Goal: Learn about a topic

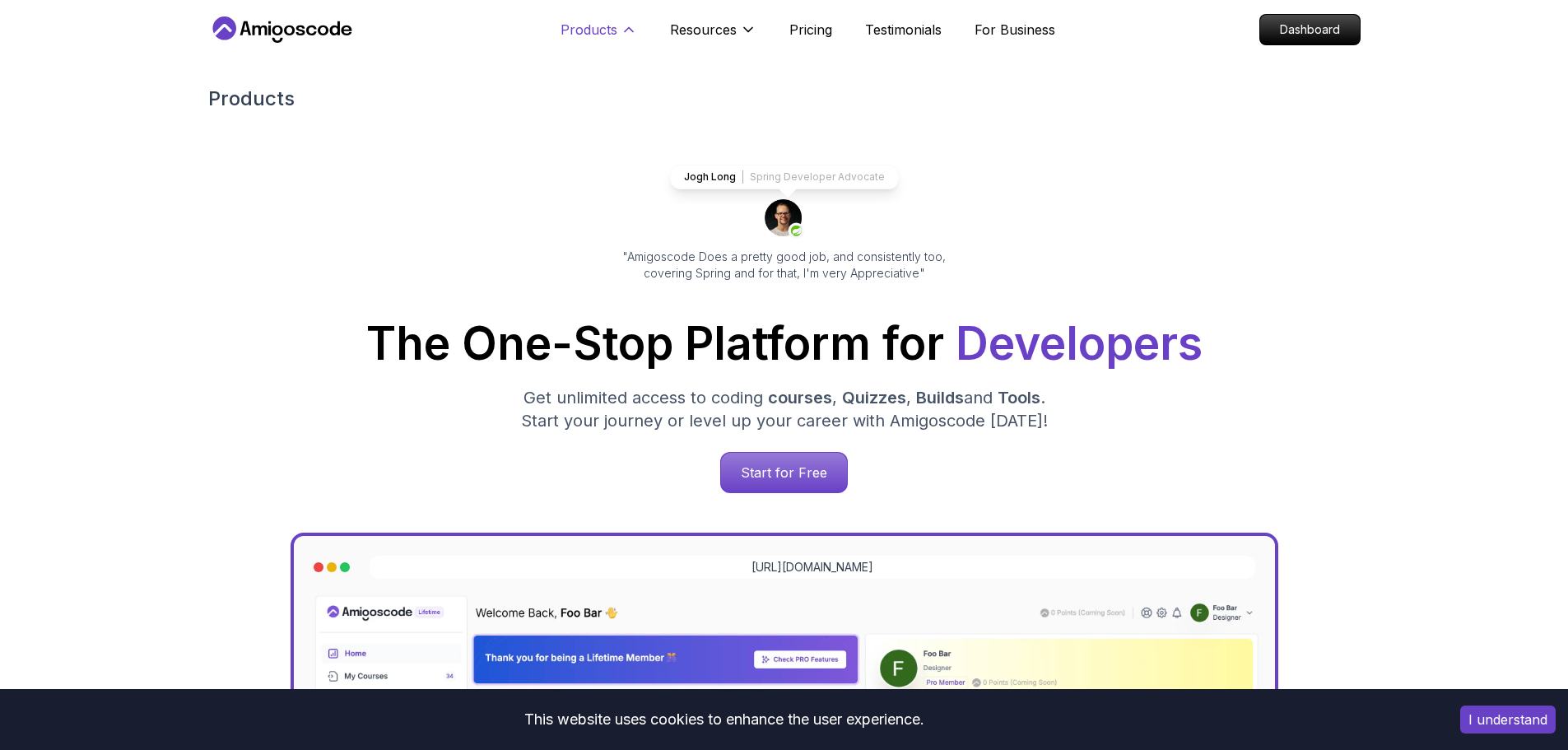
click at [579, 26] on p "Products" at bounding box center [589, 30] width 57 height 20
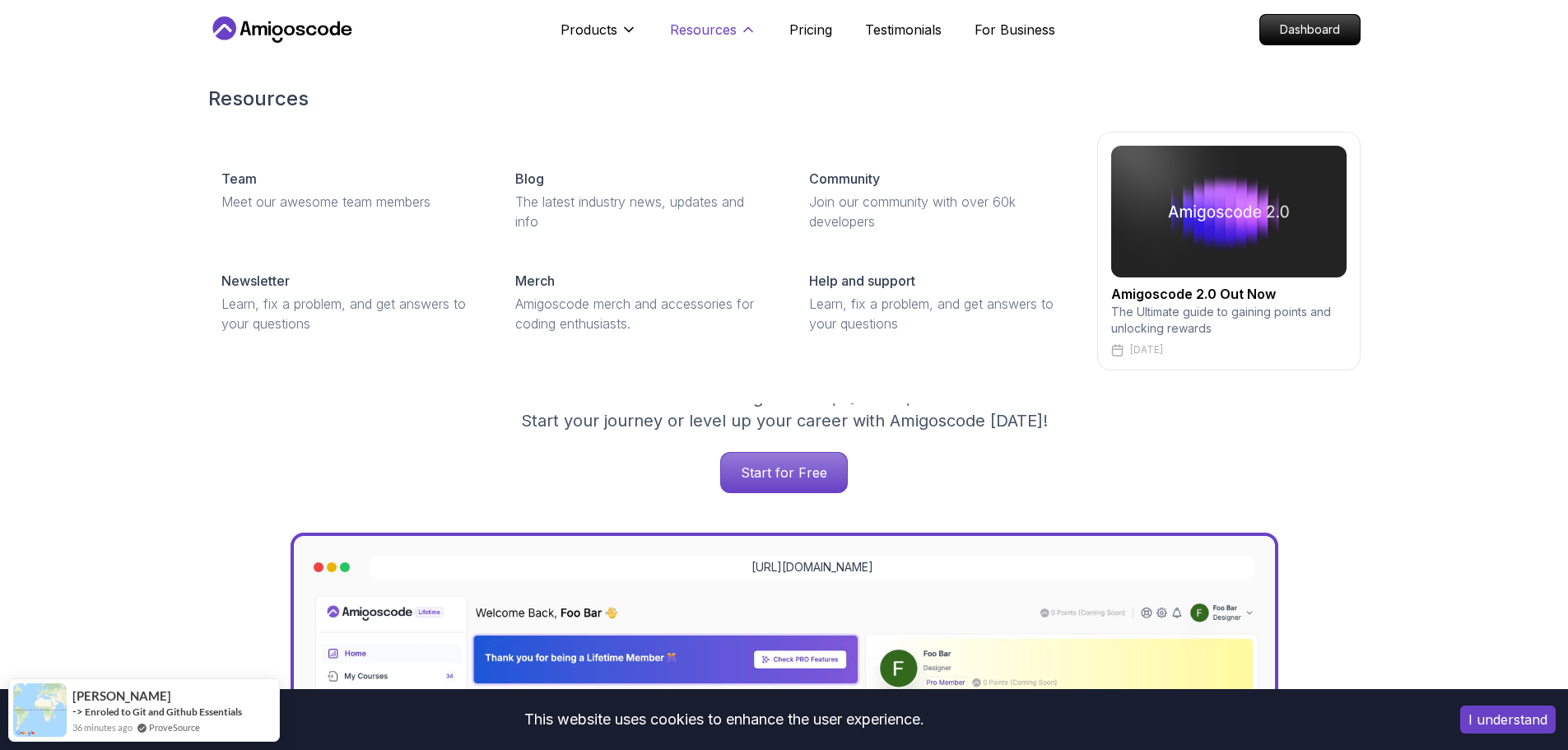
click at [699, 31] on p "Resources" at bounding box center [702, 30] width 67 height 20
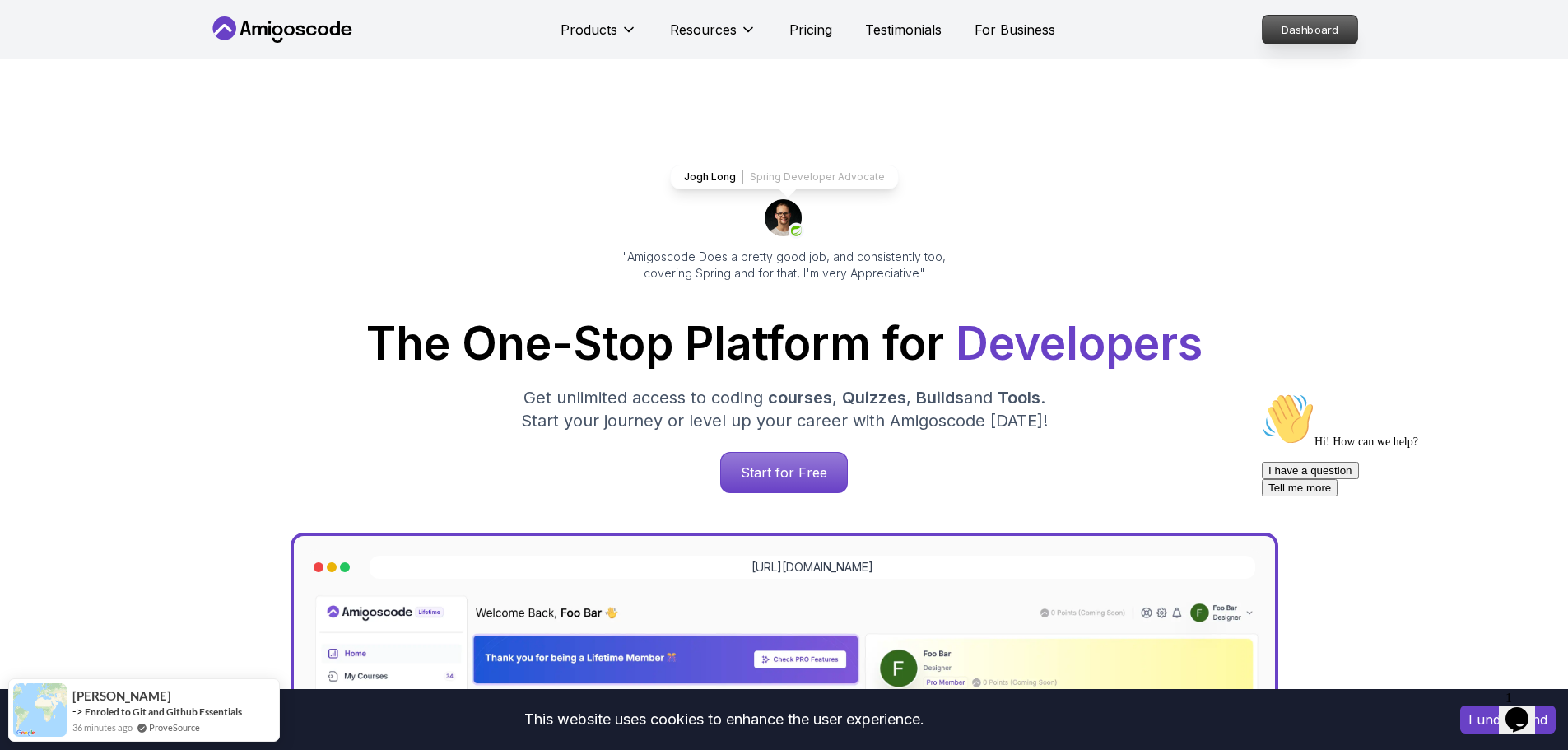
click at [1270, 19] on p "Dashboard" at bounding box center [1309, 30] width 95 height 28
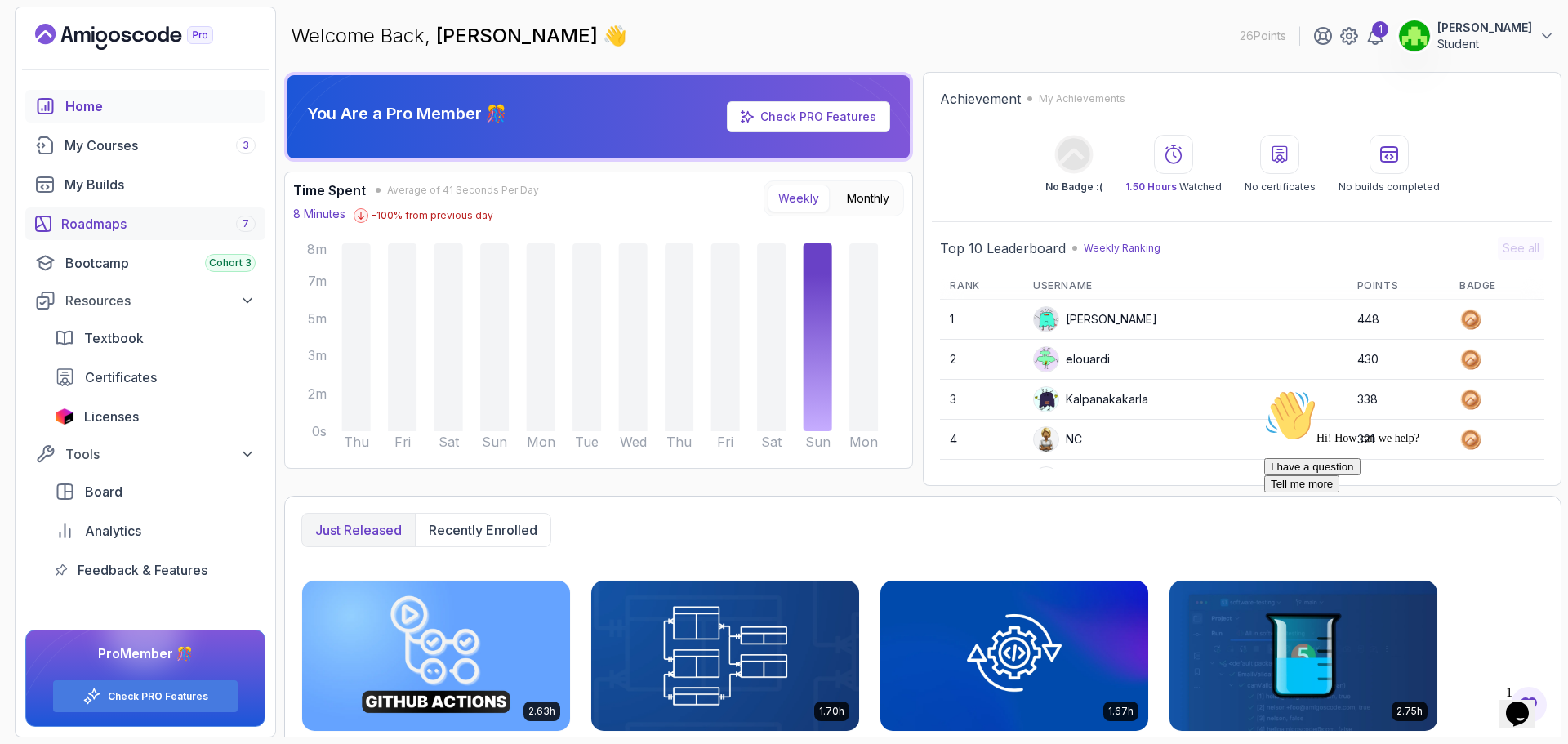
click at [130, 228] on div "Roadmaps 7" at bounding box center [158, 223] width 195 height 20
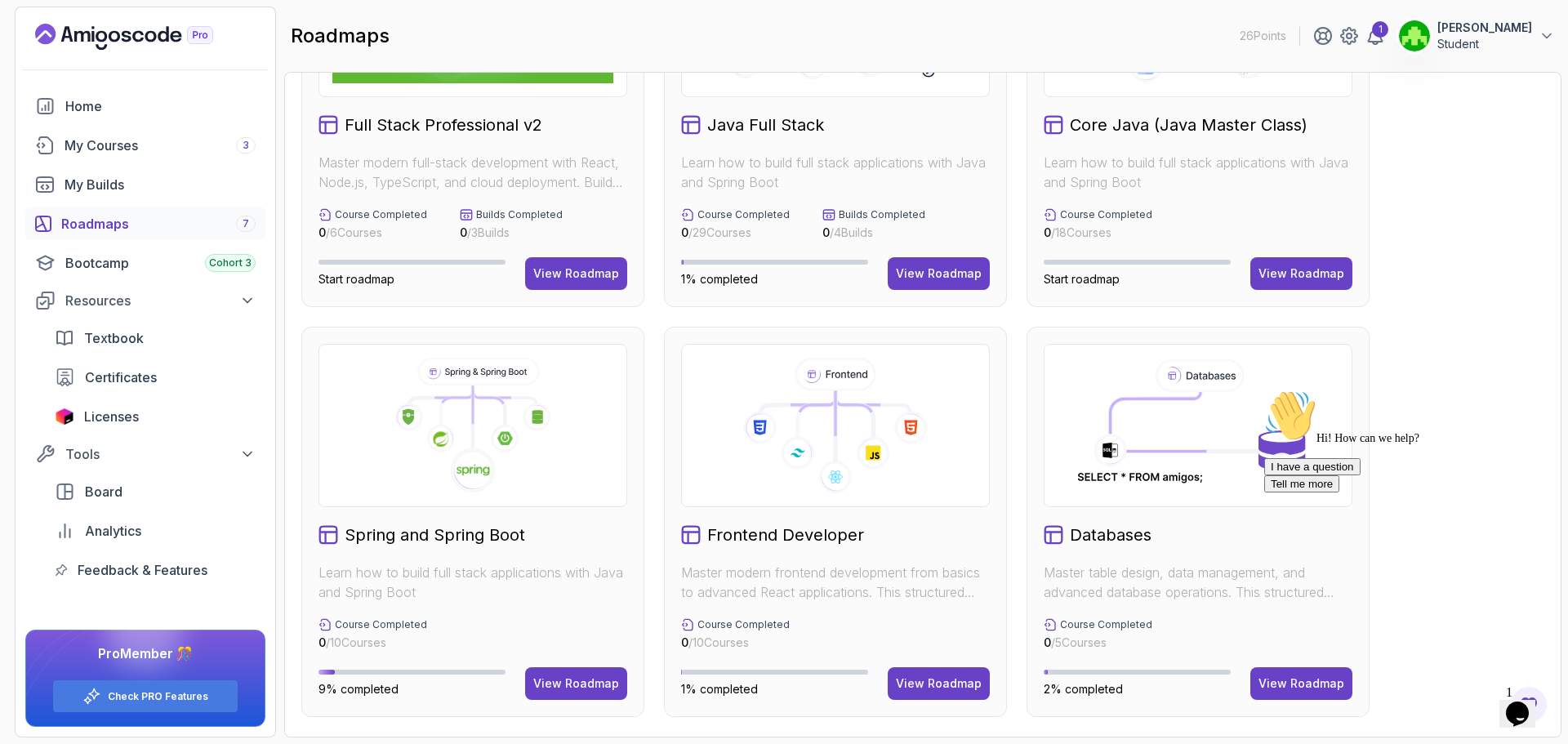
scroll to position [245, 0]
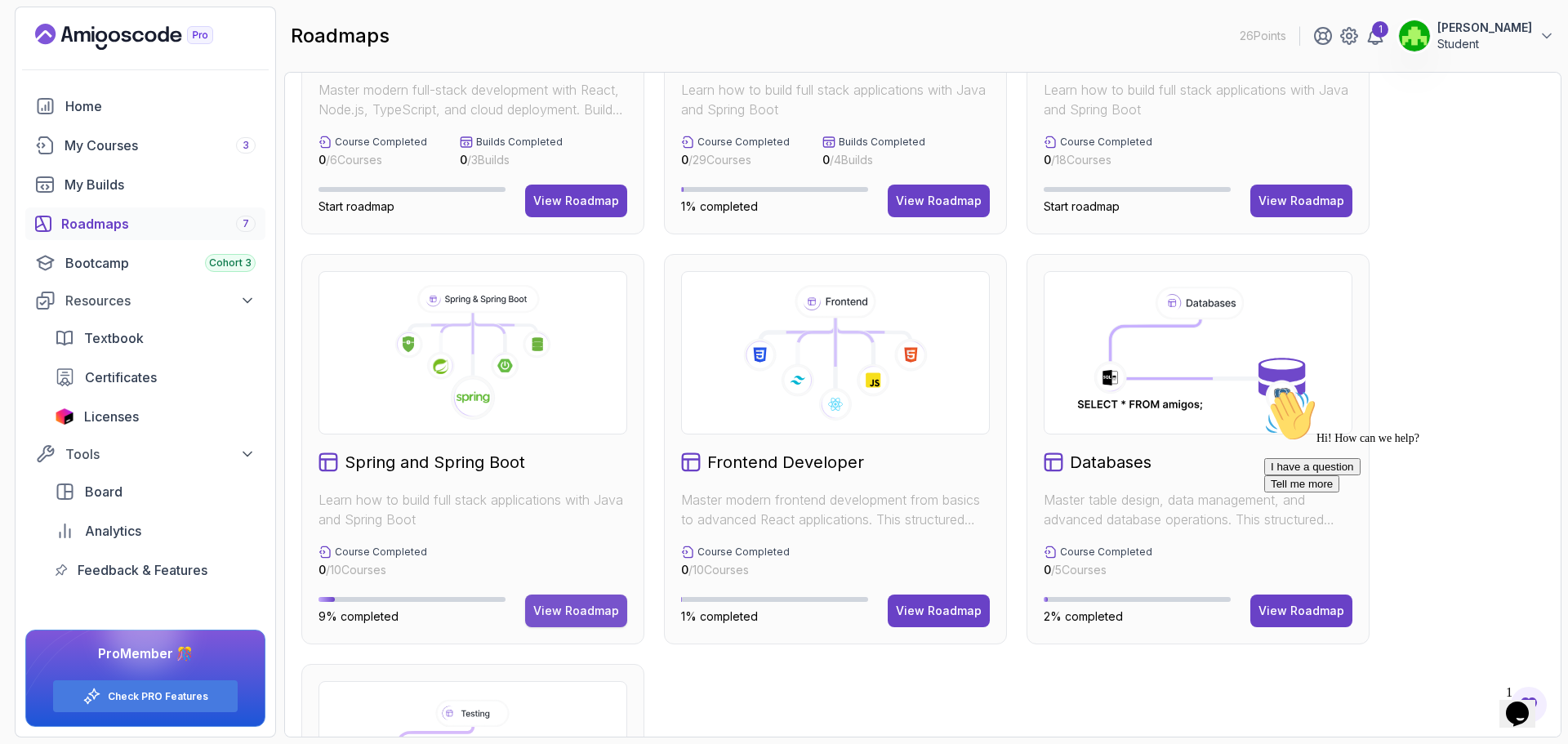
click at [533, 613] on button "View Roadmap" at bounding box center [575, 610] width 102 height 33
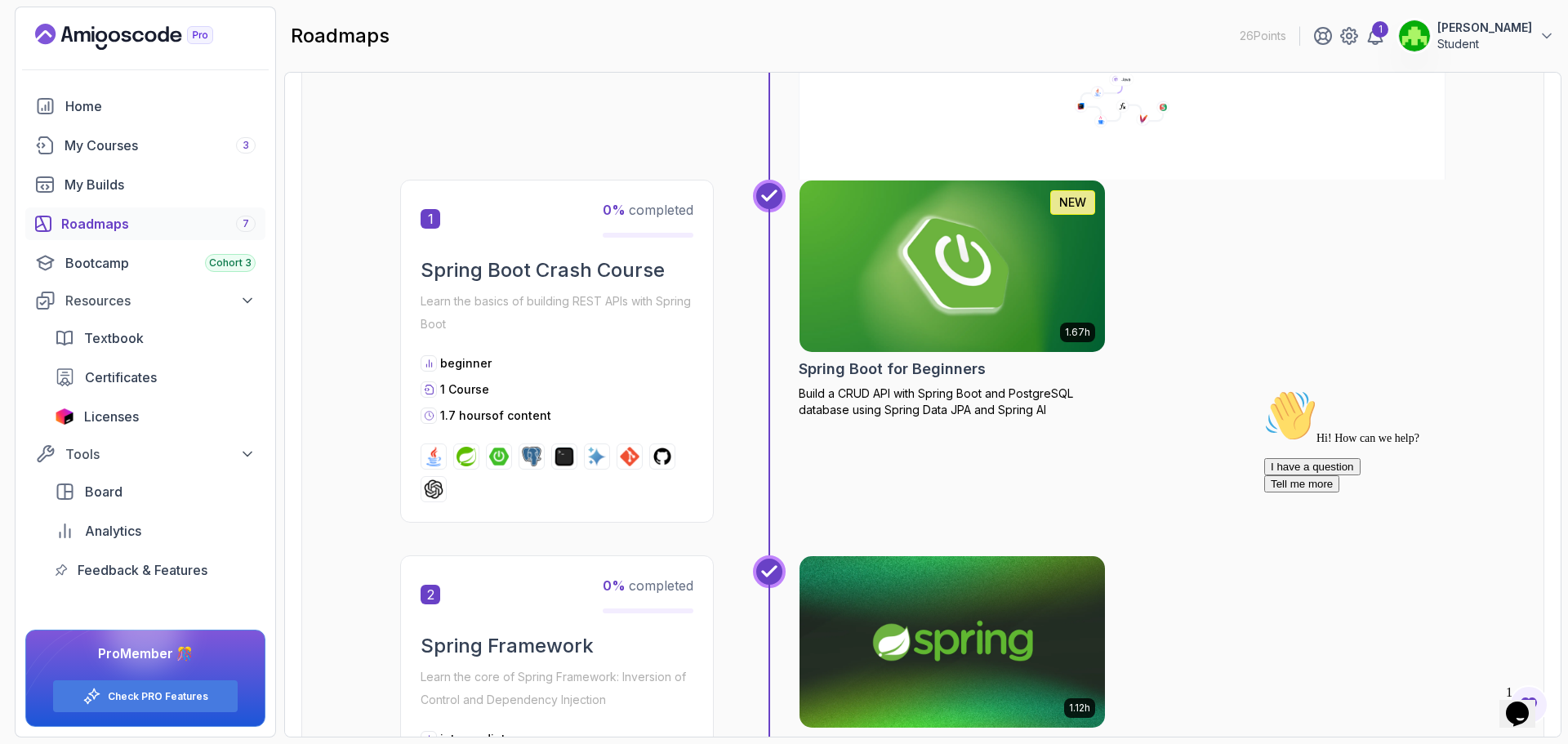
scroll to position [17, 0]
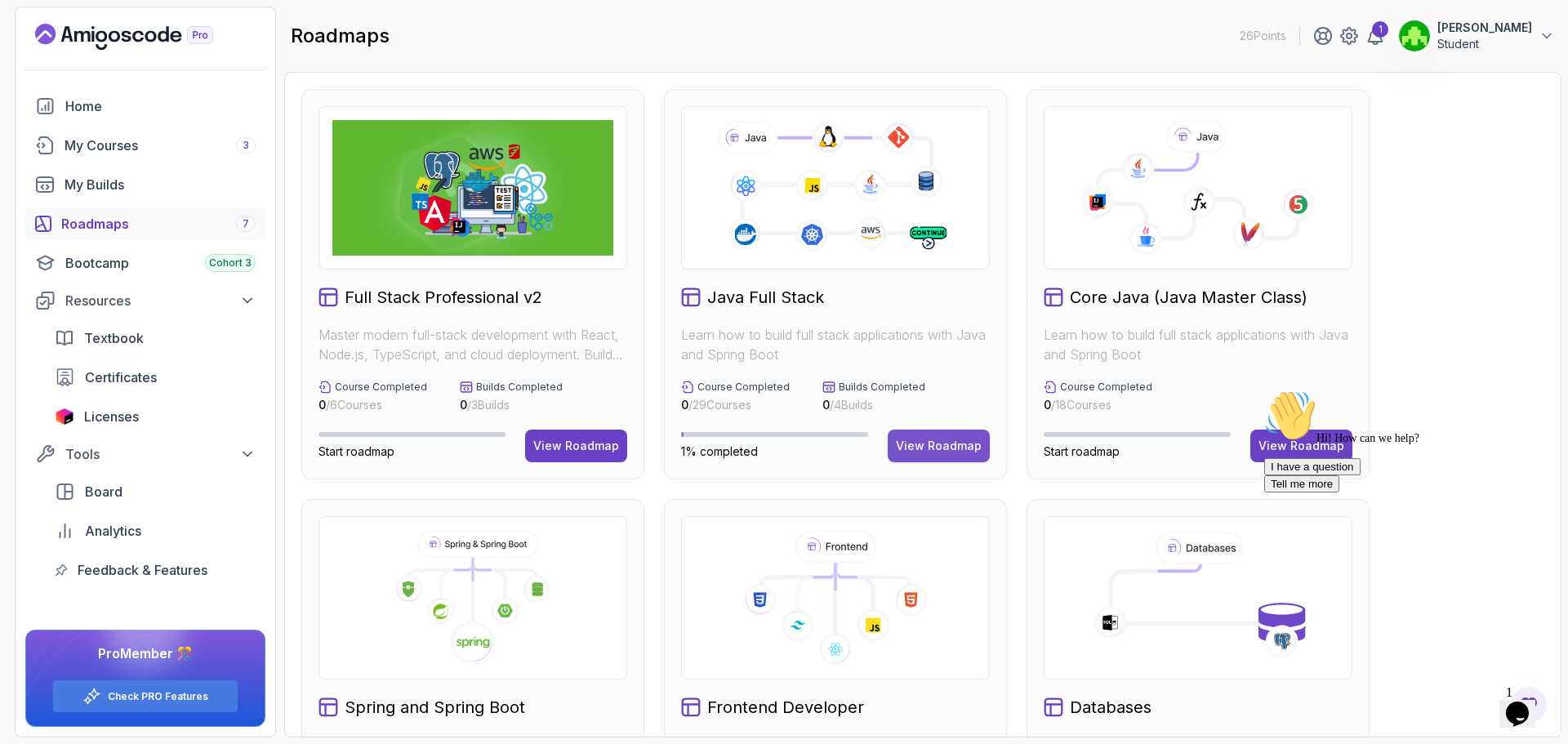
click at [935, 444] on div "View Roadmap" at bounding box center [938, 446] width 86 height 17
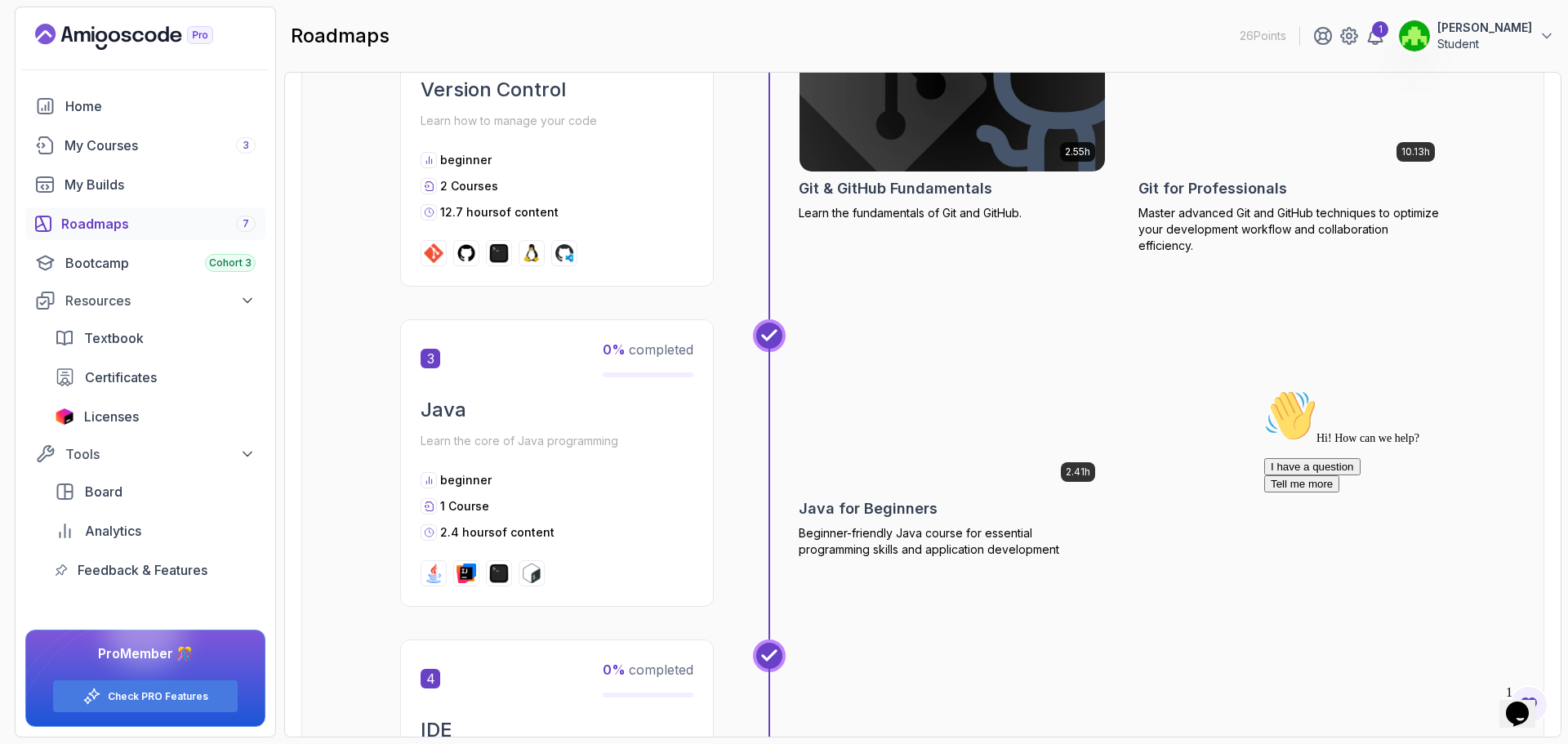
scroll to position [979, 0]
